Goal: Navigation & Orientation: Find specific page/section

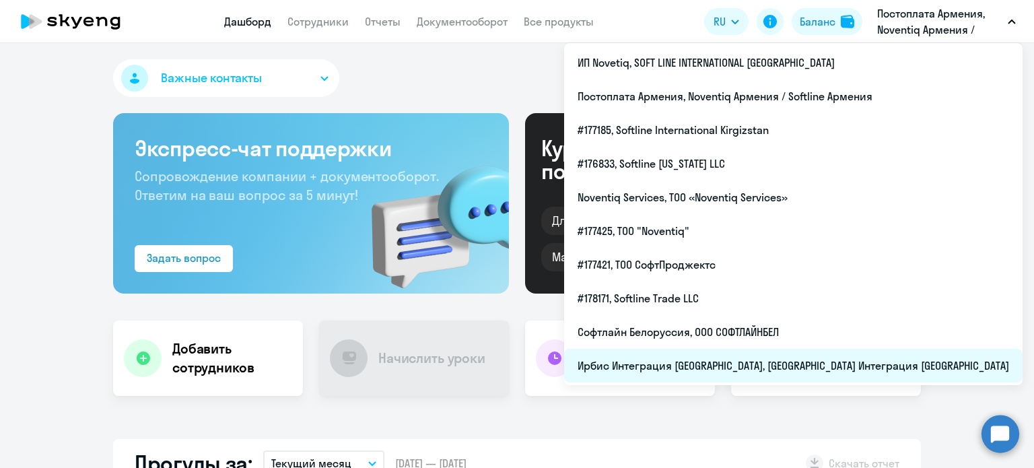
select select "30"
click at [857, 370] on li "Ирбис Интеграция [GEOGRAPHIC_DATA], [GEOGRAPHIC_DATA] Интеграция [GEOGRAPHIC_DA…" at bounding box center [793, 366] width 458 height 34
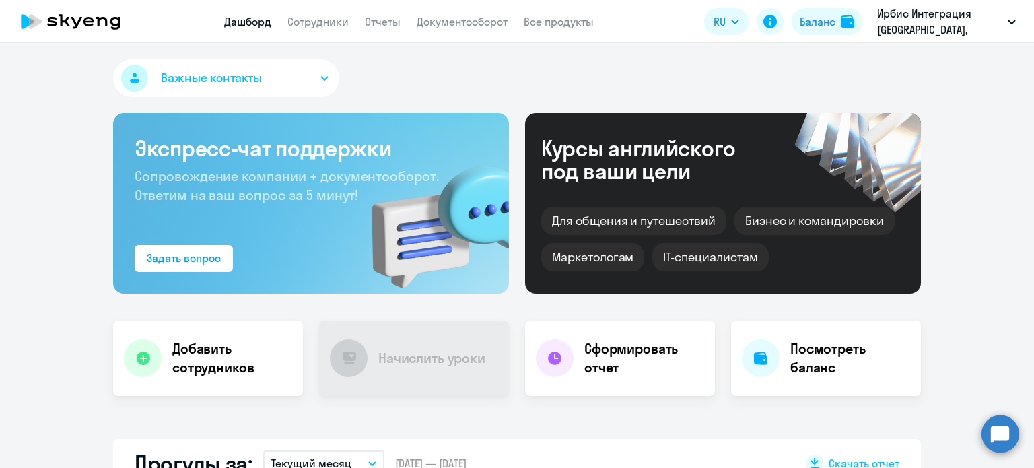
select select "30"
click at [438, 26] on link "Документооборот" at bounding box center [462, 21] width 91 height 13
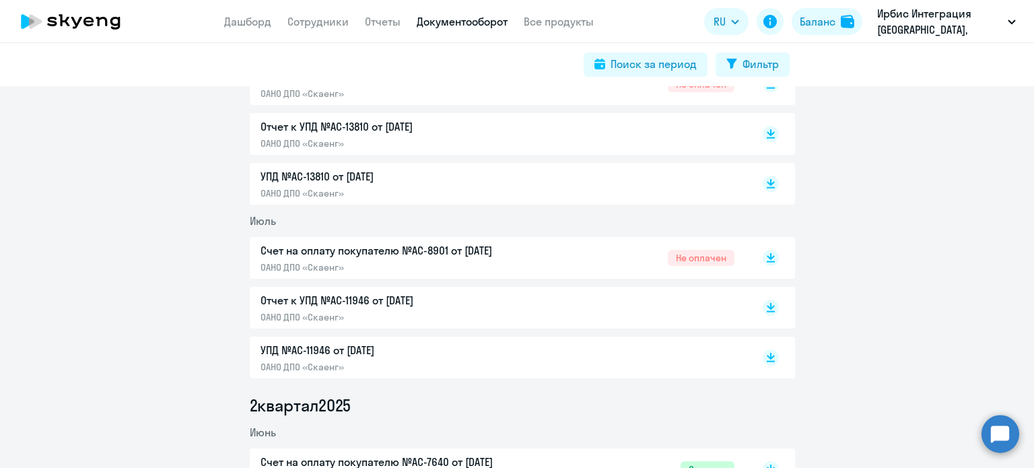
scroll to position [404, 0]
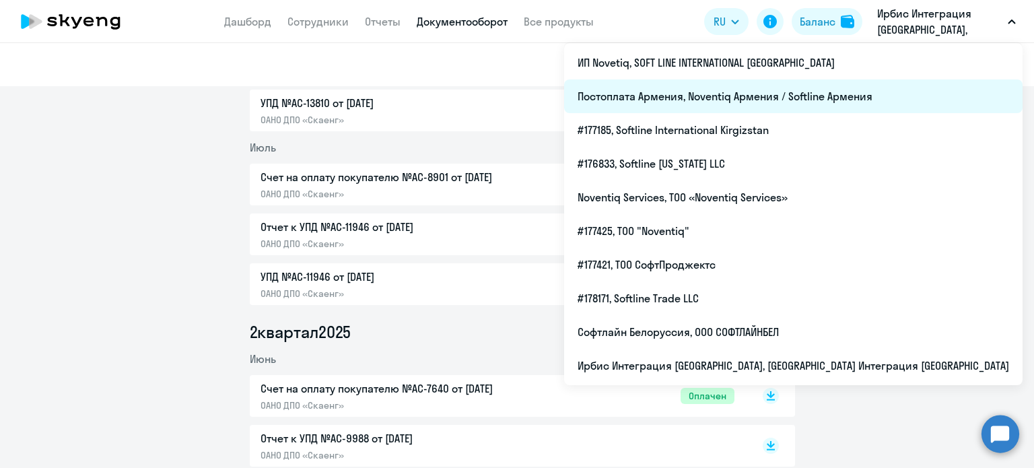
click at [922, 93] on li "Постоплата Армения, Noventiq Армения / Softline Армения" at bounding box center [793, 96] width 458 height 34
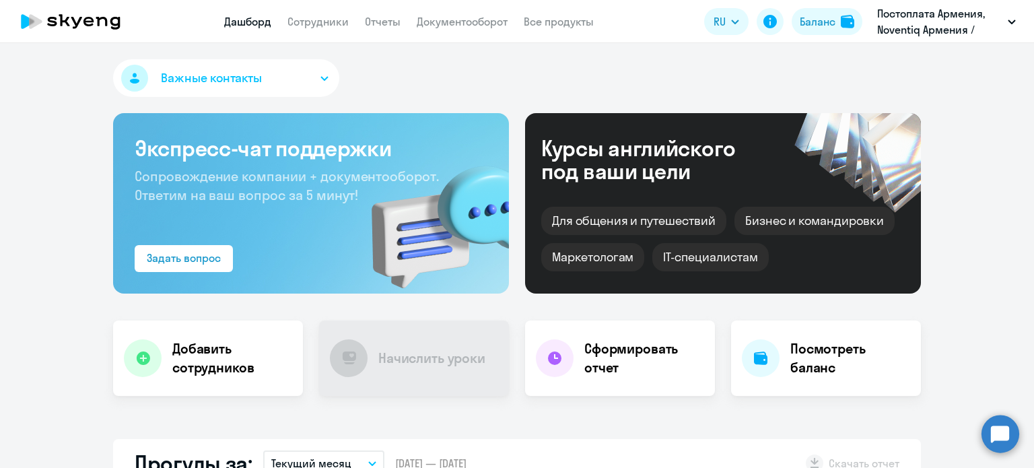
select select "30"
click at [442, 26] on link "Документооборот" at bounding box center [462, 21] width 91 height 13
